Goal: Check status: Check status

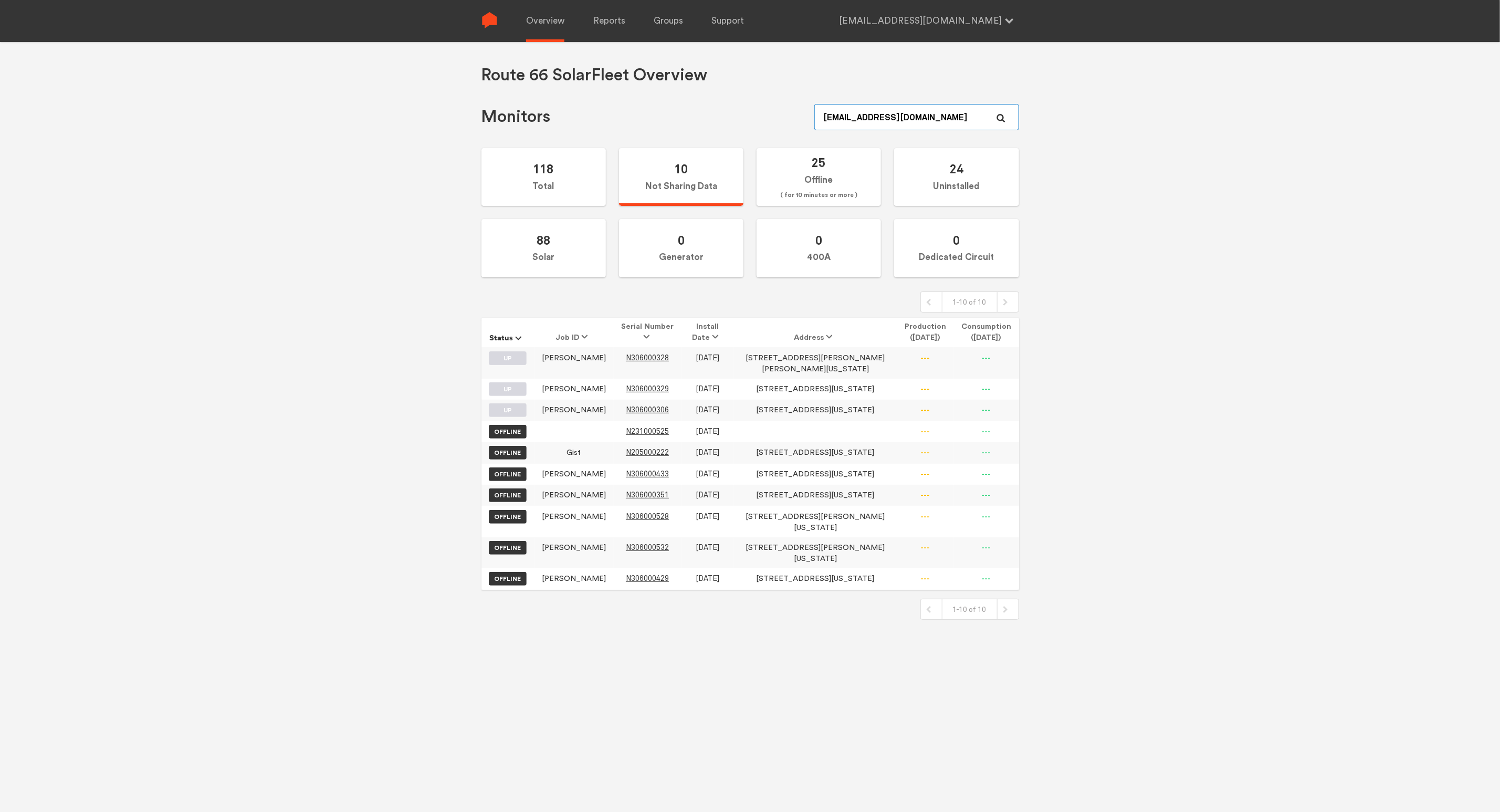
click at [898, 122] on input "[EMAIL_ADDRESS][DOMAIN_NAME]" at bounding box center [916, 117] width 204 height 26
type input "[PERSON_NAME]"
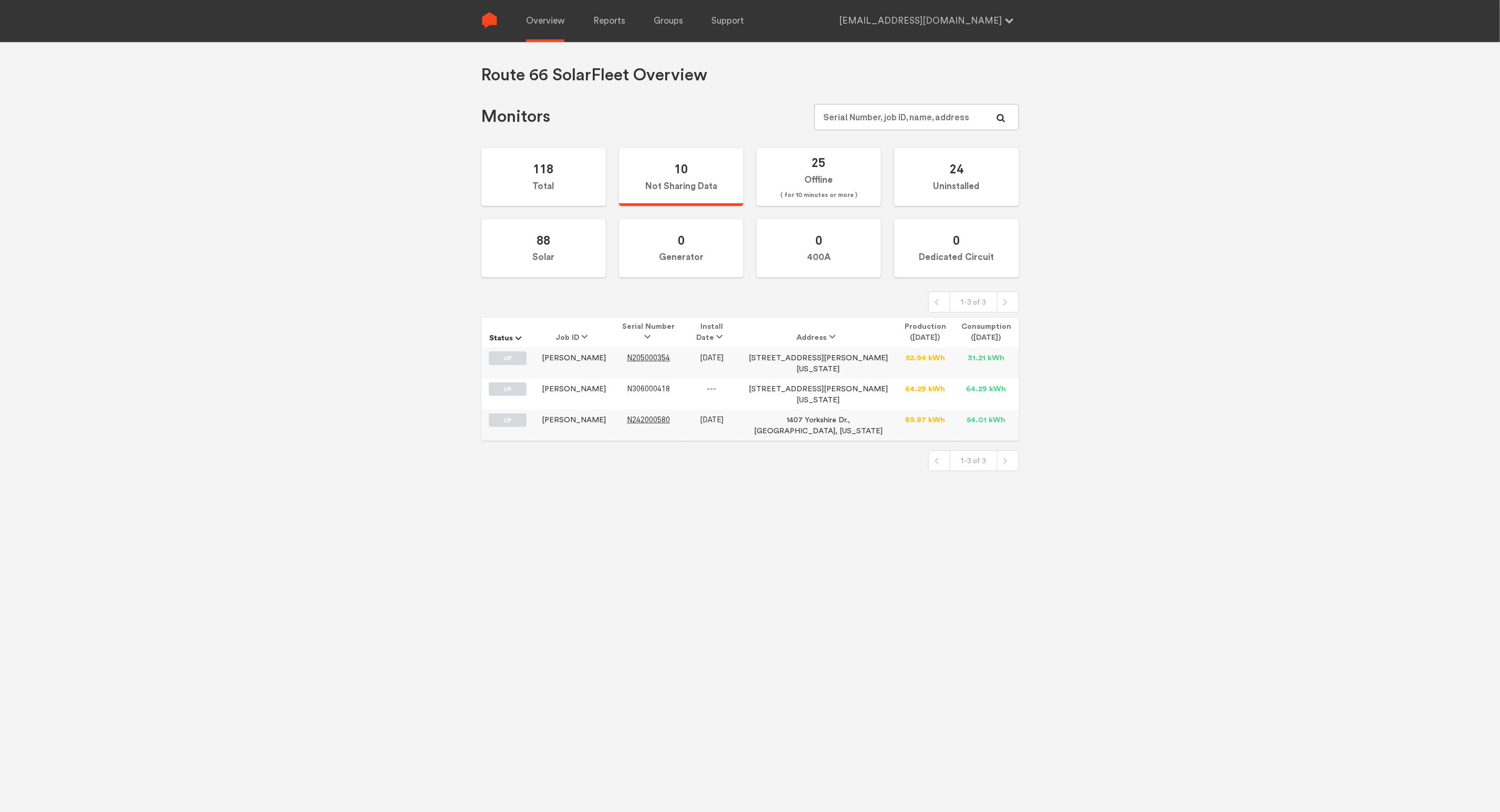
click at [654, 384] on span "N306000418" at bounding box center [648, 388] width 43 height 9
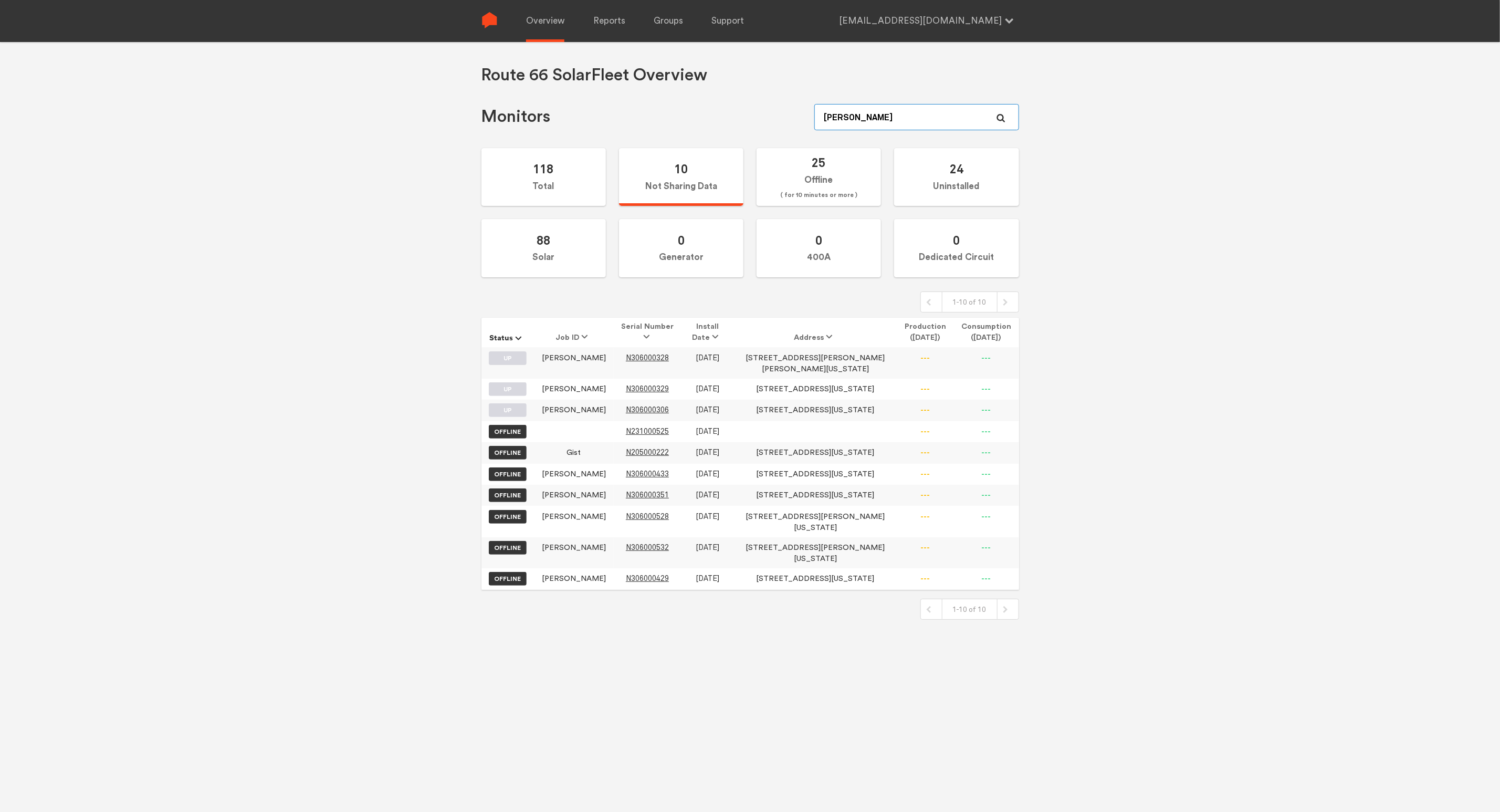
click at [895, 128] on input "[PERSON_NAME]" at bounding box center [916, 117] width 204 height 26
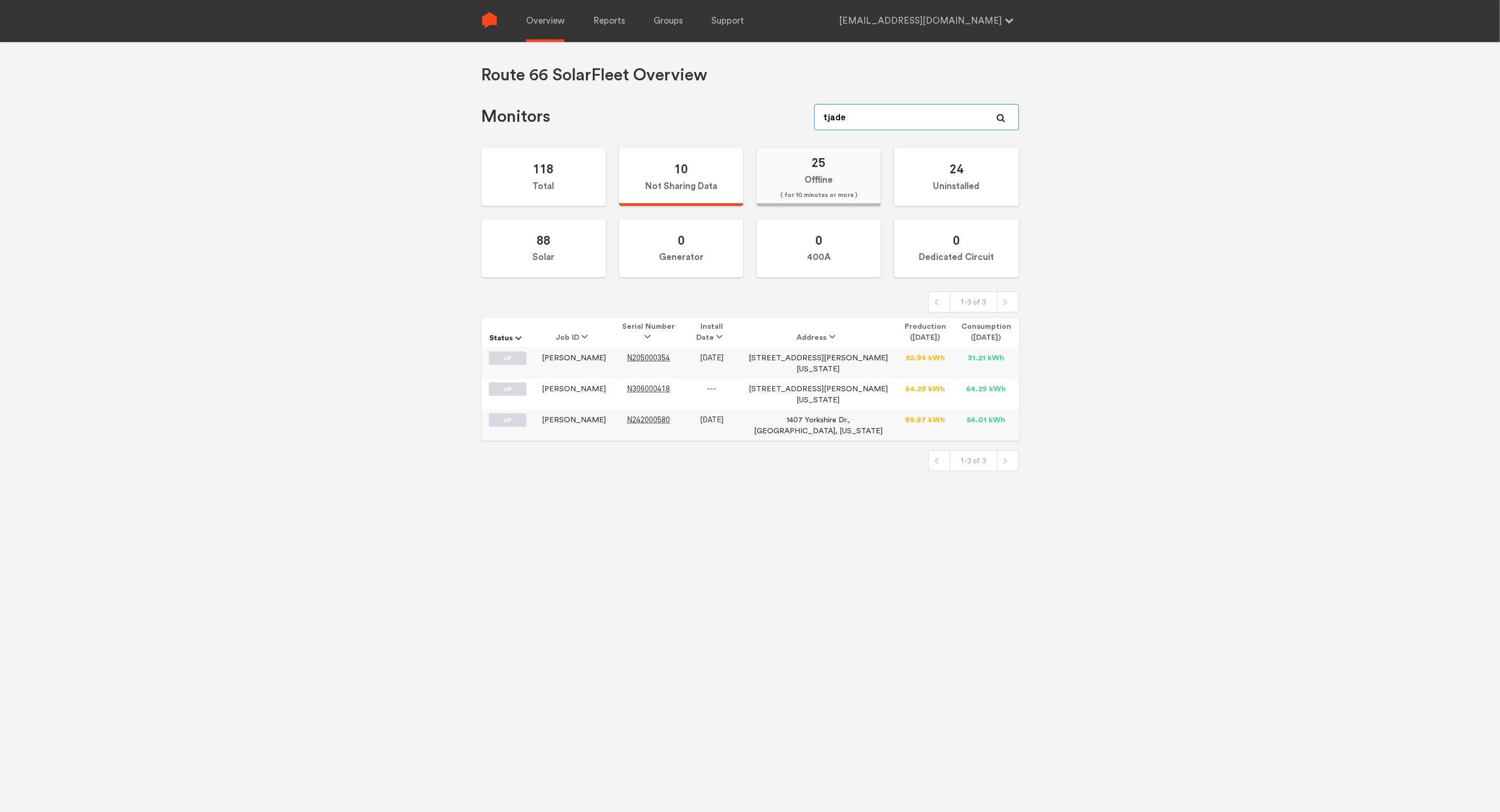
type input "[PERSON_NAME]"
